Goal: Task Accomplishment & Management: Manage account settings

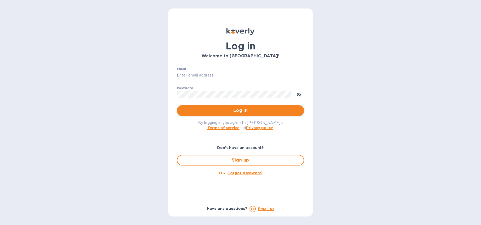
type input "[EMAIL_ADDRESS][DOMAIN_NAME]"
click at [245, 109] on span "Log in" at bounding box center [240, 110] width 119 height 6
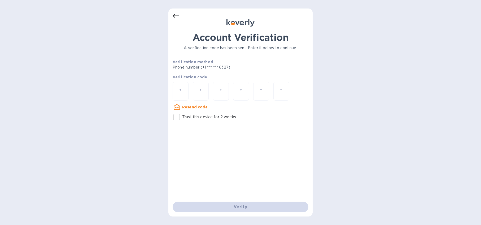
click at [179, 90] on input "number" at bounding box center [180, 91] width 7 height 10
type input "6"
type input "2"
type input "9"
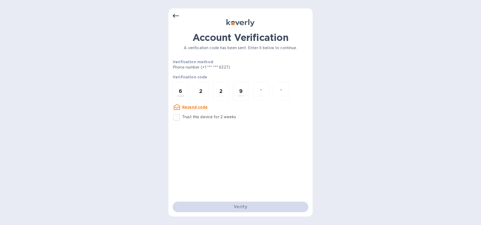
type input "0"
type input "6"
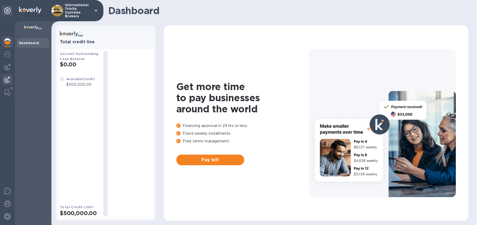
click at [7, 77] on img at bounding box center [7, 79] width 6 height 6
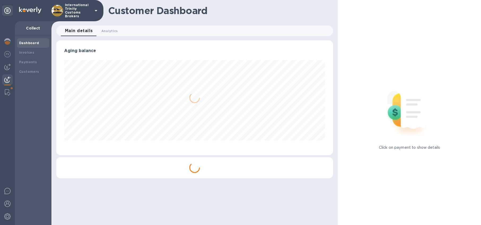
scroll to position [265262, 265102]
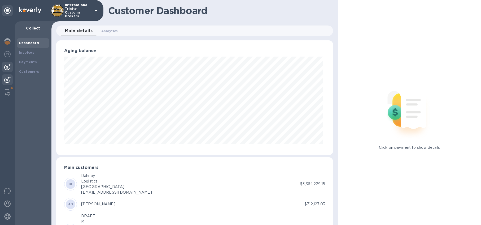
click at [6, 66] on img at bounding box center [7, 67] width 6 height 6
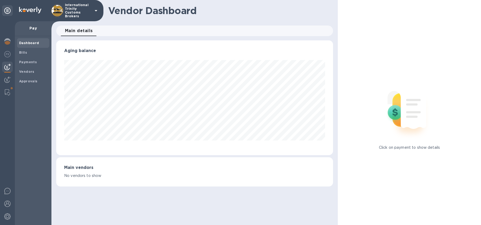
scroll to position [115, 277]
click at [23, 61] on b "Payments" at bounding box center [28, 62] width 18 height 4
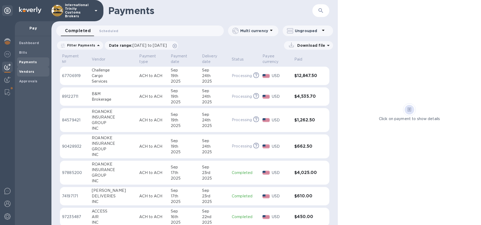
click at [27, 74] on span "Vendors" at bounding box center [26, 71] width 15 height 5
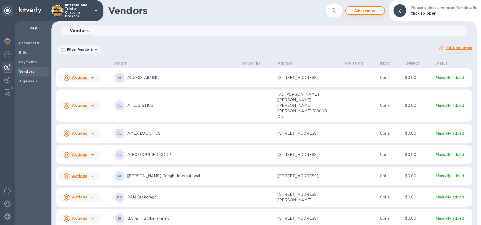
click at [359, 11] on span "Add vendor" at bounding box center [365, 10] width 30 height 6
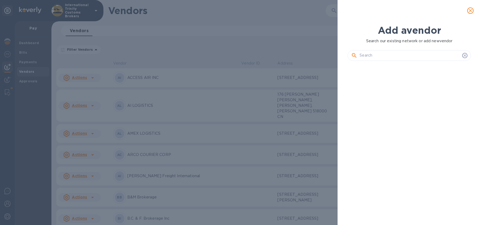
scroll to position [142, 125]
click at [377, 54] on input "text" at bounding box center [410, 55] width 101 height 8
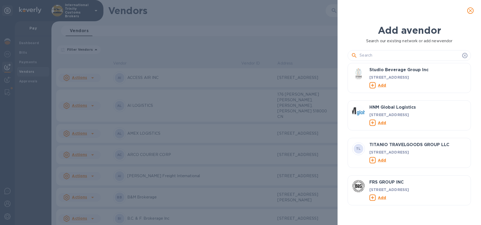
click at [378, 61] on div at bounding box center [409, 53] width 123 height 19
click at [383, 53] on input "text" at bounding box center [410, 55] width 101 height 8
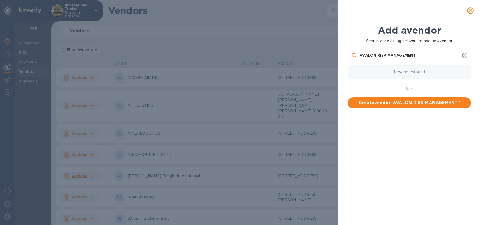
type input "AVALON RISK MANAGEMENT"
click at [420, 104] on span "Create vendor " AVALON RISK MANAGEMENT "" at bounding box center [409, 103] width 115 height 6
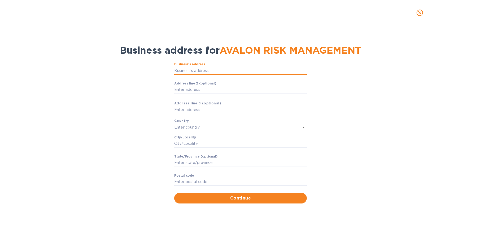
click at [208, 73] on input "Business’s аddress" at bounding box center [240, 71] width 133 height 8
paste input "100 E. Higgins Rd., Elk Grove Village, IL 60007"
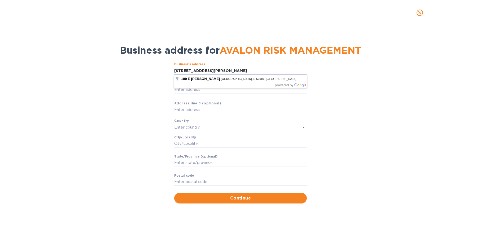
scroll to position [0, 0]
type input "100 East Higgins Road"
type input "United States"
type input "Elk Grove Village"
type input "IL"
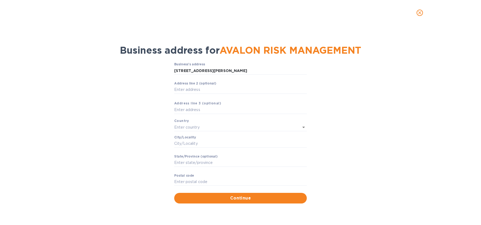
type input "60007"
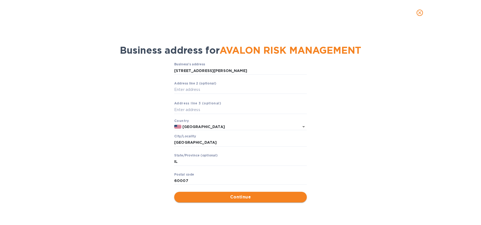
click at [238, 197] on span "Continue" at bounding box center [241, 197] width 124 height 6
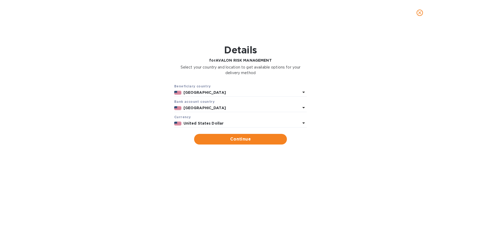
click at [418, 14] on icon "close" at bounding box center [419, 12] width 5 height 5
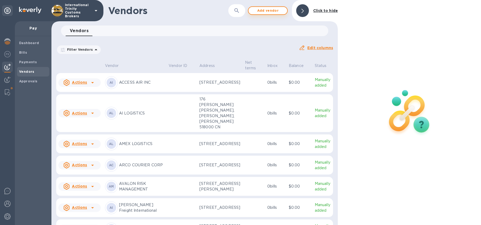
click at [262, 13] on span "Add vendor" at bounding box center [268, 10] width 30 height 6
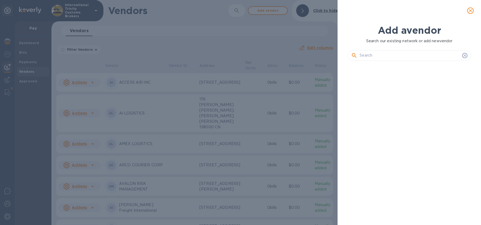
scroll to position [142, 125]
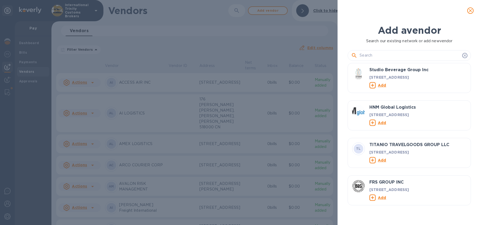
click at [373, 58] on input "text" at bounding box center [410, 55] width 101 height 8
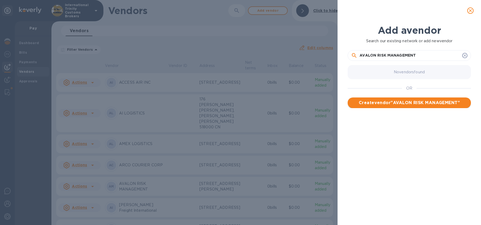
type input "AVALON RISK MANAGEMENT"
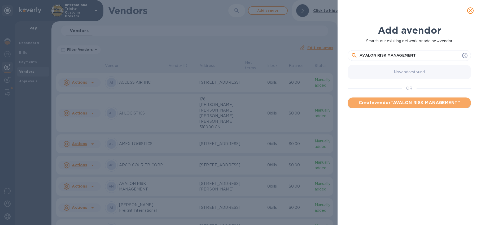
click at [402, 100] on span "Create vendor " AVALON RISK MANAGEMENT "" at bounding box center [409, 103] width 115 height 6
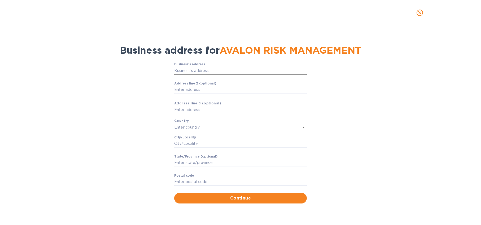
click at [203, 71] on input "Business’s аddress" at bounding box center [240, 71] width 133 height 8
paste input "200 N. Martingale Rd – Suite 700 Schaumburg, IL 60173"
type input "200 North Martingale Road"
type input "United States"
type input "Schaumburg"
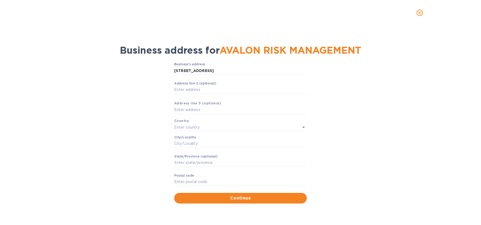
type input "IL"
type input "60173"
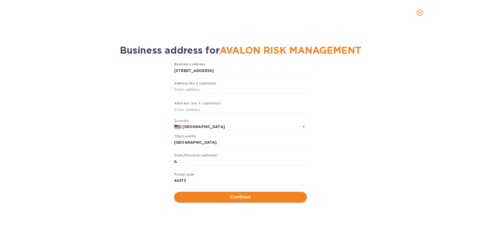
click at [236, 195] on span "Continue" at bounding box center [241, 197] width 124 height 6
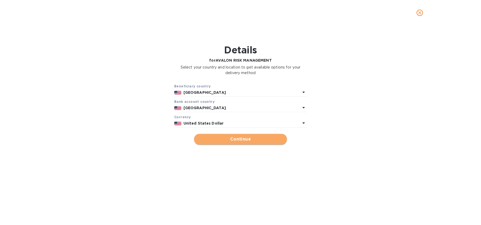
click at [238, 140] on span "Continue" at bounding box center [241, 139] width 84 height 6
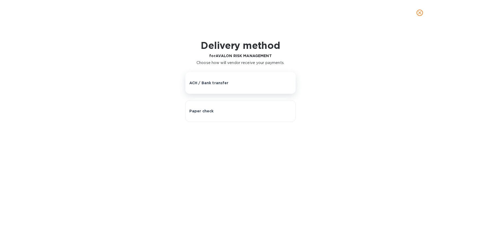
click at [226, 84] on p "ACH / Bank transfer" at bounding box center [208, 82] width 39 height 5
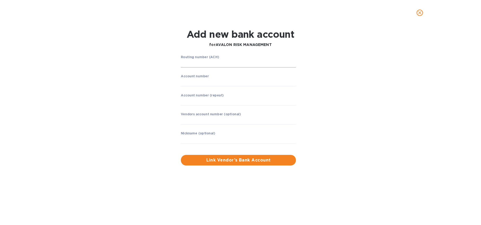
click at [208, 64] on input "string" at bounding box center [238, 63] width 115 height 8
click at [204, 64] on input "string" at bounding box center [238, 63] width 115 height 8
type input "071000013"
click at [194, 82] on input "string" at bounding box center [238, 82] width 115 height 8
type input "840535801"
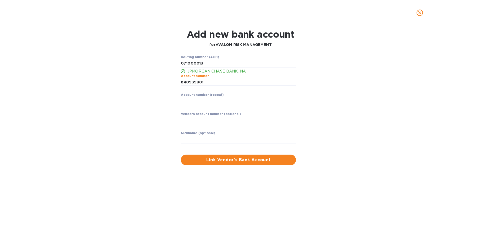
click at [204, 99] on input "string" at bounding box center [238, 101] width 115 height 8
type input "840535801"
click at [210, 121] on input "text" at bounding box center [238, 120] width 115 height 8
click at [217, 139] on input "text" at bounding box center [238, 139] width 115 height 8
type input "AVALON"
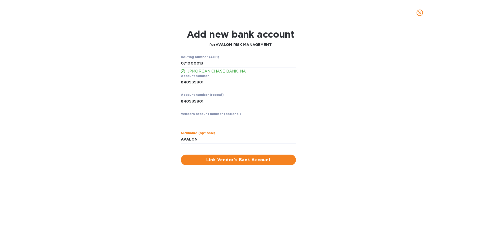
click at [226, 159] on span "Link Vendor’s Bank Account" at bounding box center [238, 160] width 107 height 6
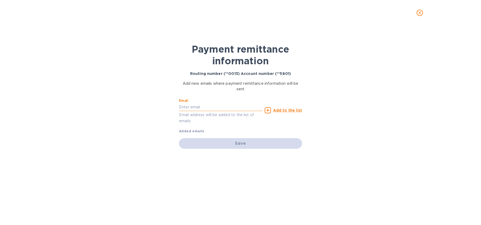
click at [200, 109] on input "text" at bounding box center [221, 107] width 84 height 8
type input "armsouthern-bondscargo@avalonrisk.com"
click at [290, 111] on u "Add to the list" at bounding box center [287, 110] width 29 height 4
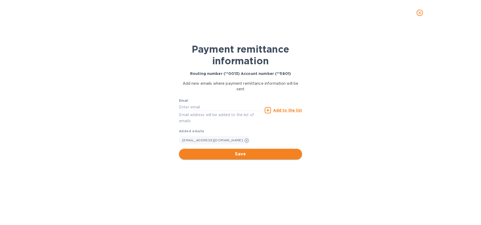
click at [261, 154] on span "Save" at bounding box center [240, 154] width 115 height 6
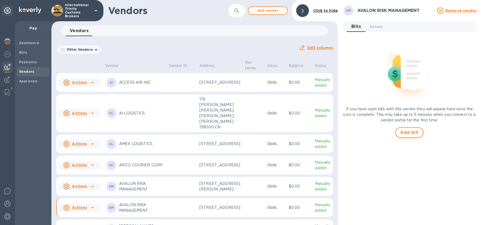
click at [417, 131] on span "Add bill" at bounding box center [409, 132] width 19 height 6
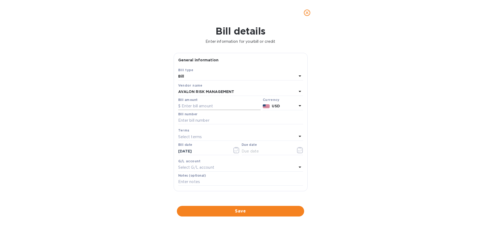
click at [198, 103] on input "text" at bounding box center [219, 106] width 83 height 8
type input "500"
click at [212, 121] on input "text" at bounding box center [240, 121] width 125 height 8
paste input "MIA2987"
click at [180, 119] on input "MIA2987" at bounding box center [240, 121] width 125 height 8
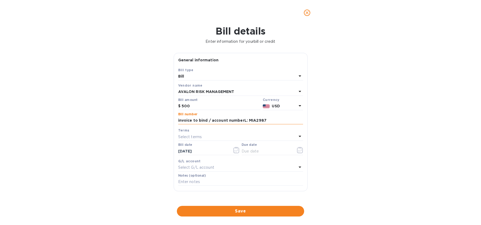
click at [244, 120] on input "invoice to bind / account numberL: MIA2987" at bounding box center [240, 121] width 125 height 8
type input "invoice to bind / account number: MIA2987"
click at [210, 135] on div "Select terms" at bounding box center [237, 136] width 119 height 7
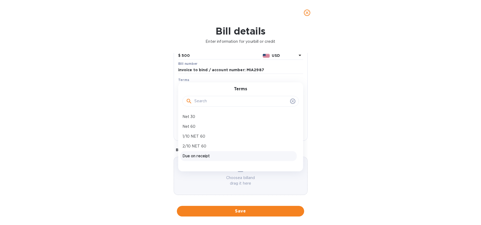
scroll to position [54, 0]
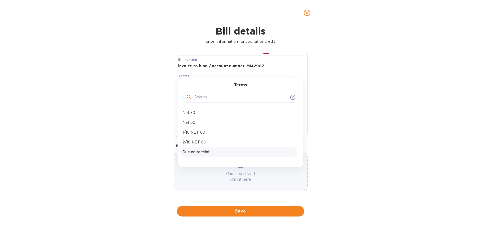
click at [228, 153] on p "Due on receipt" at bounding box center [239, 152] width 112 height 6
type input "09/23/2025"
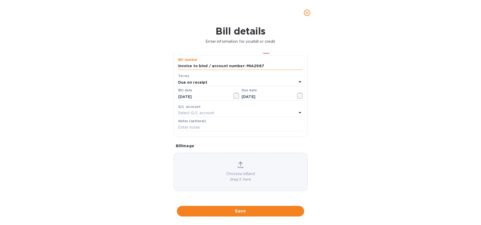
drag, startPoint x: 212, startPoint y: 66, endPoint x: 269, endPoint y: 66, distance: 57.3
click at [269, 66] on input "invoice to bind / account number: MIA2987" at bounding box center [240, 66] width 125 height 8
click at [209, 123] on div "Notes (optional)" at bounding box center [240, 125] width 125 height 12
click at [254, 128] on input "text" at bounding box center [240, 127] width 125 height 8
paste input "account number: MIA2987"
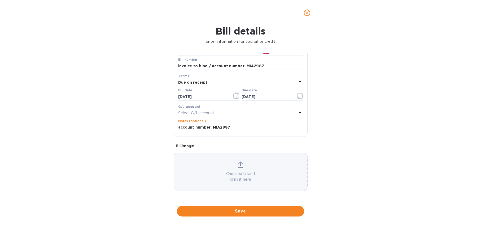
type input "account number: MIA2987"
click at [231, 158] on div "Choose a bill and drag it here" at bounding box center [241, 172] width 134 height 38
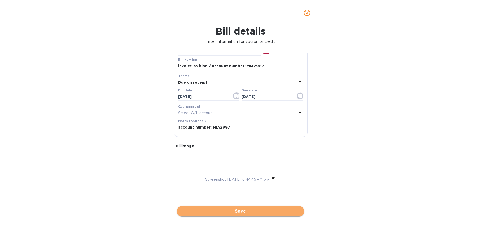
click at [258, 213] on span "Save" at bounding box center [240, 211] width 119 height 6
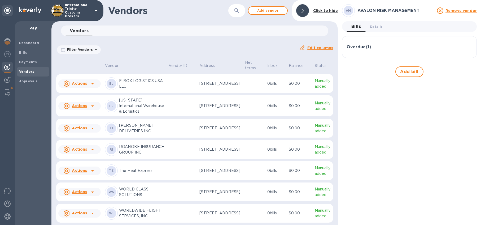
scroll to position [0, 0]
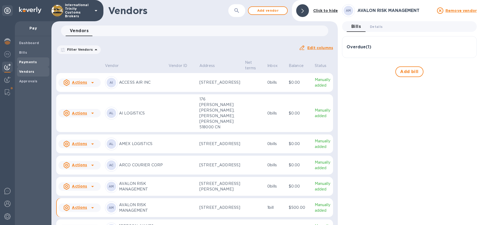
click at [29, 64] on b "Payments" at bounding box center [28, 62] width 18 height 4
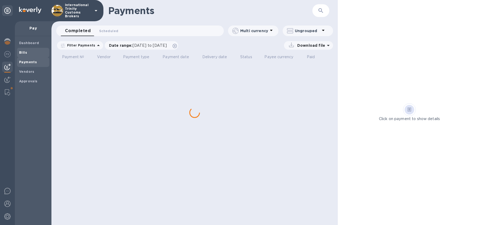
click at [27, 51] on span "Bills" at bounding box center [33, 52] width 28 height 5
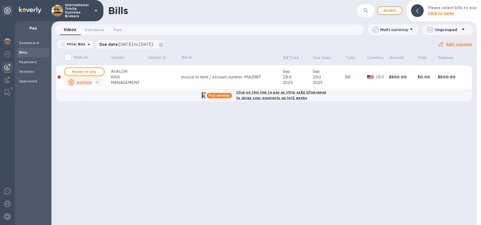
click at [84, 70] on span "Ready to pay" at bounding box center [84, 71] width 31 height 6
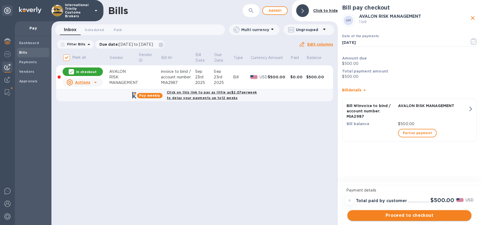
click at [415, 217] on span "Proceed to checkout" at bounding box center [410, 215] width 116 height 6
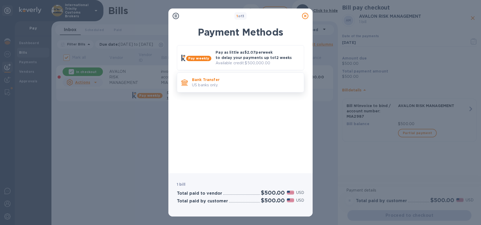
click at [209, 85] on p "US banks only." at bounding box center [246, 85] width 108 height 6
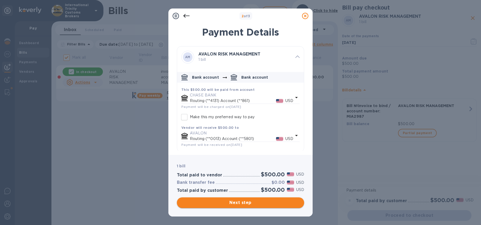
click at [252, 204] on span "Next step" at bounding box center [240, 202] width 119 height 6
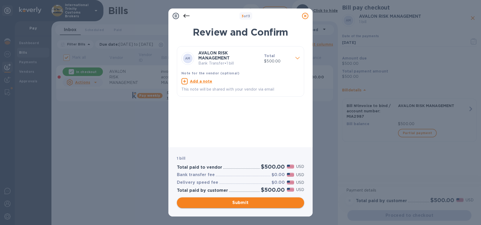
click at [241, 203] on span "Submit" at bounding box center [240, 202] width 119 height 6
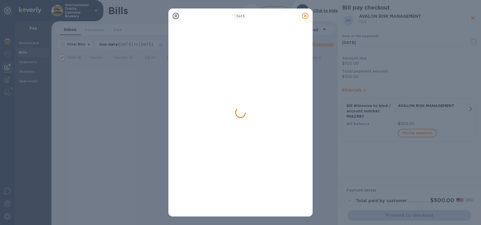
checkbox input "false"
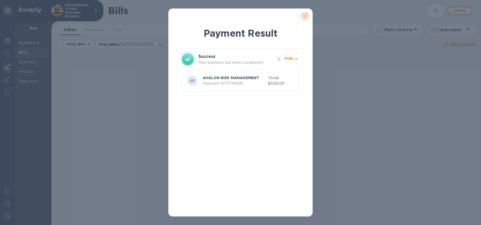
click at [304, 18] on icon at bounding box center [305, 16] width 6 height 6
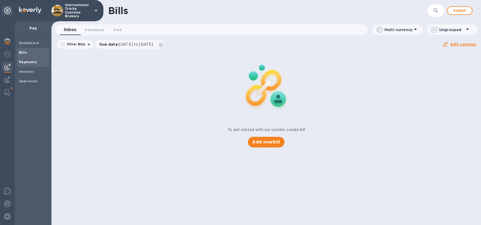
click at [20, 61] on b "Payments" at bounding box center [28, 62] width 18 height 4
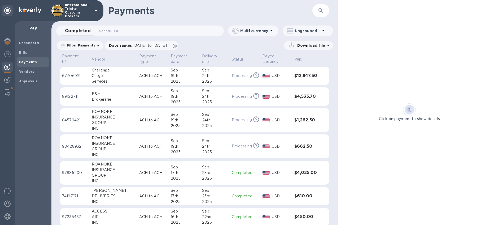
click at [205, 77] on div "24th" at bounding box center [214, 76] width 25 height 6
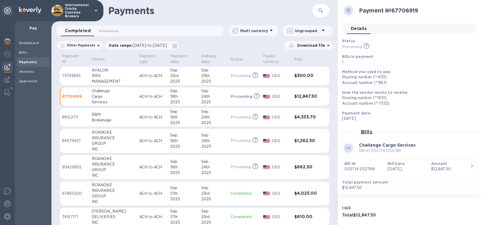
click at [215, 77] on div "29th" at bounding box center [213, 76] width 25 height 6
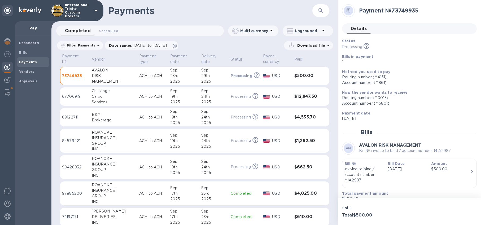
scroll to position [8, 0]
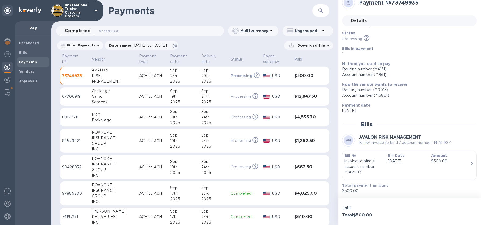
click at [383, 156] on p "Bill №" at bounding box center [364, 155] width 39 height 5
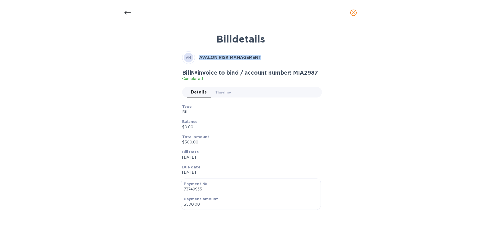
drag, startPoint x: 200, startPoint y: 58, endPoint x: 281, endPoint y: 59, distance: 81.0
click at [281, 59] on div "AM AVALON RISK MANAGEMENT" at bounding box center [240, 57] width 117 height 13
copy b "AVALON RISK MANAGEMENT"
